Goal: Task Accomplishment & Management: Use online tool/utility

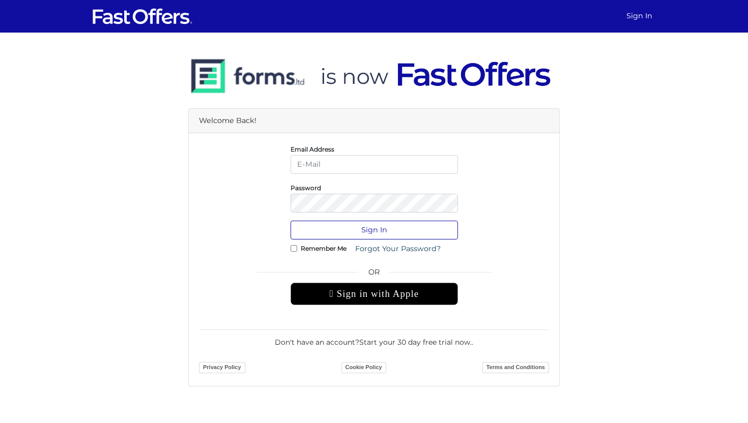
type input "[PERSON_NAME][EMAIL_ADDRESS][DOMAIN_NAME]"
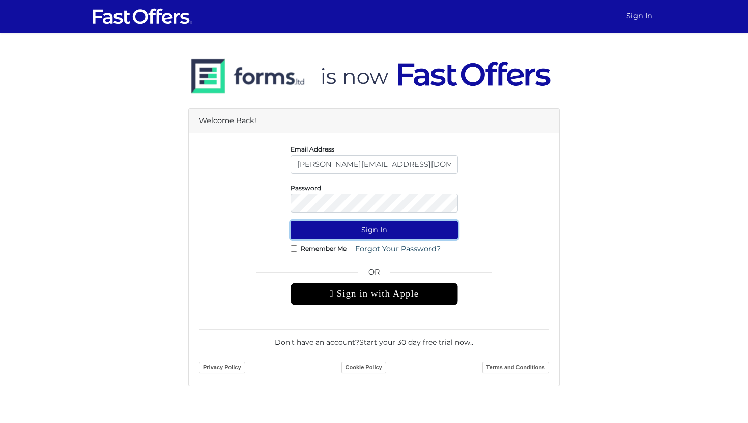
click at [362, 226] on button "Sign In" at bounding box center [373, 230] width 167 height 19
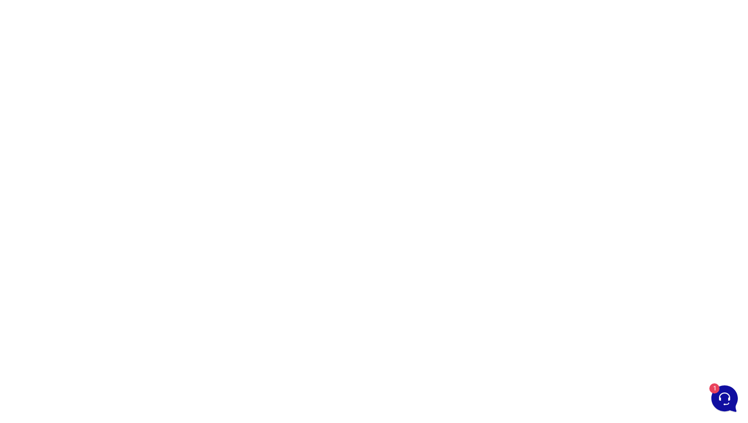
scroll to position [113, 0]
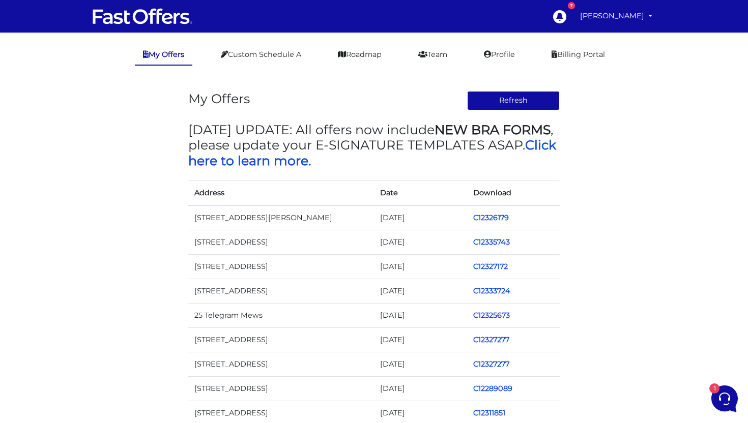
click at [492, 223] on td "C12326179" at bounding box center [513, 217] width 93 height 25
click at [491, 219] on link "C12326179" at bounding box center [491, 217] width 36 height 9
